Goal: Navigation & Orientation: Find specific page/section

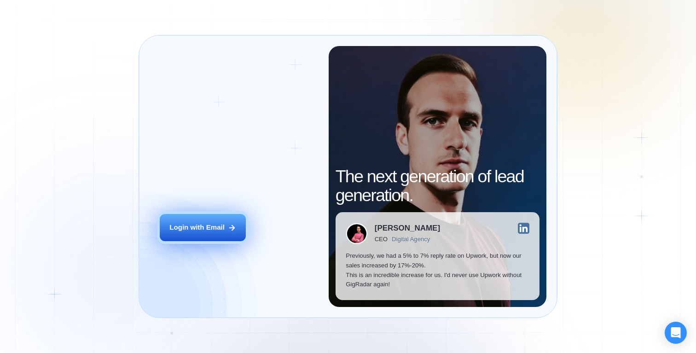
click at [218, 222] on button "Login with Email" at bounding box center [203, 227] width 86 height 27
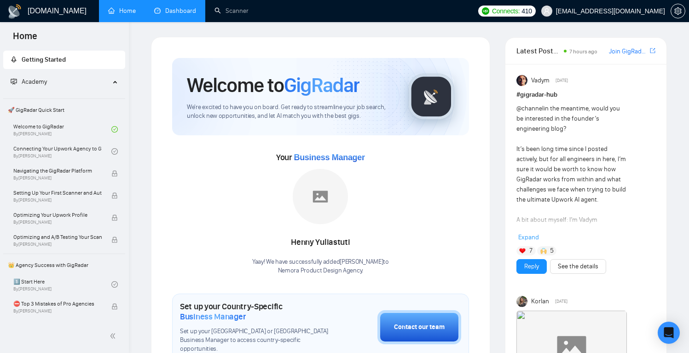
click at [184, 12] on link "Dashboard" at bounding box center [175, 11] width 42 height 8
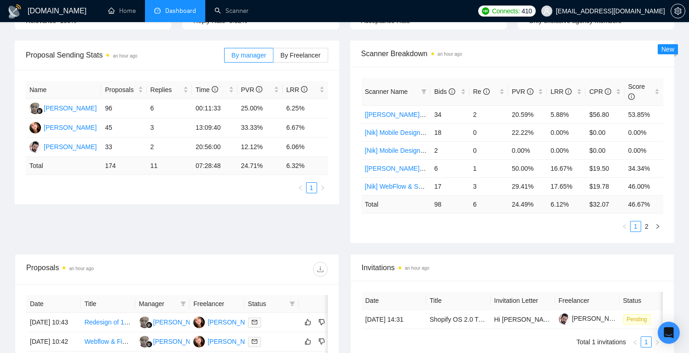
scroll to position [84, 0]
